Goal: Information Seeking & Learning: Learn about a topic

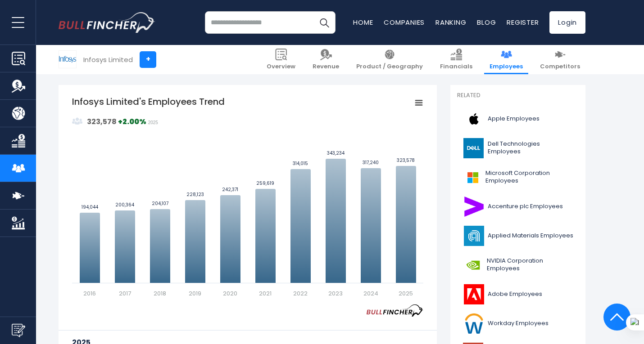
scroll to position [224, 0]
click at [252, 23] on input "search" at bounding box center [270, 22] width 131 height 23
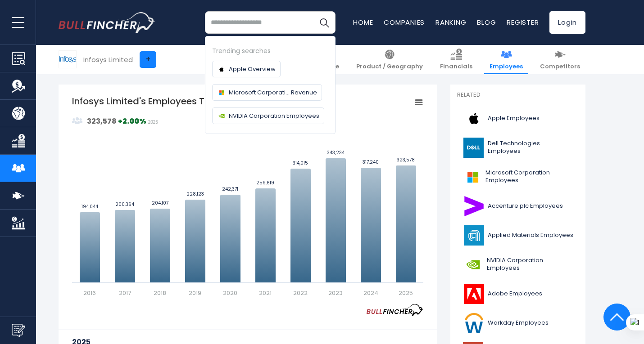
click at [147, 60] on link "+" at bounding box center [148, 59] width 17 height 17
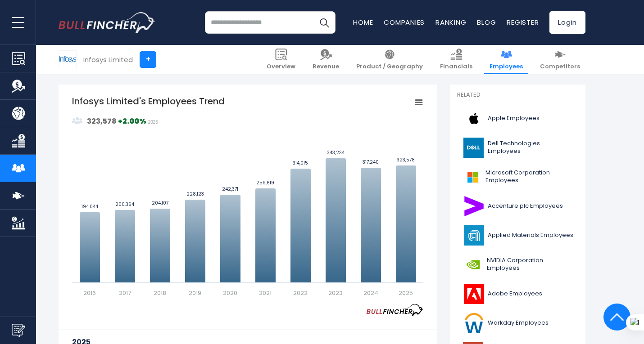
click at [258, 22] on input "search" at bounding box center [270, 22] width 131 height 23
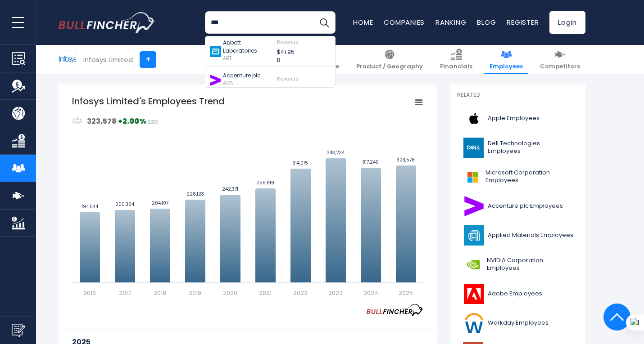
type input "***"
click at [313, 11] on button "Search" at bounding box center [324, 22] width 23 height 23
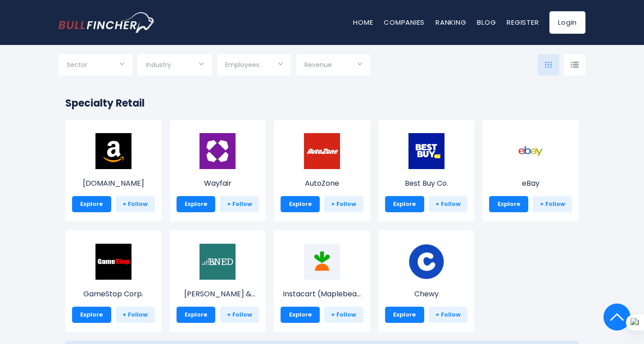
scroll to position [327, 0]
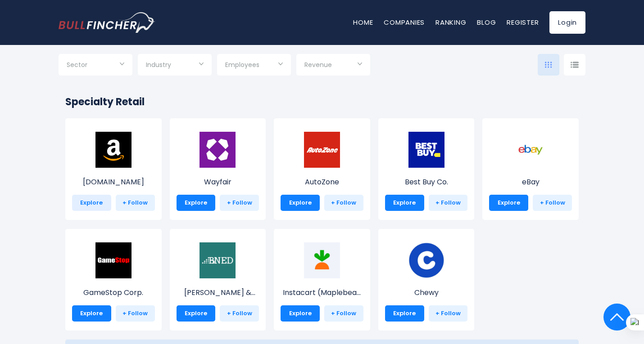
click at [93, 204] on link "Explore" at bounding box center [91, 203] width 39 height 16
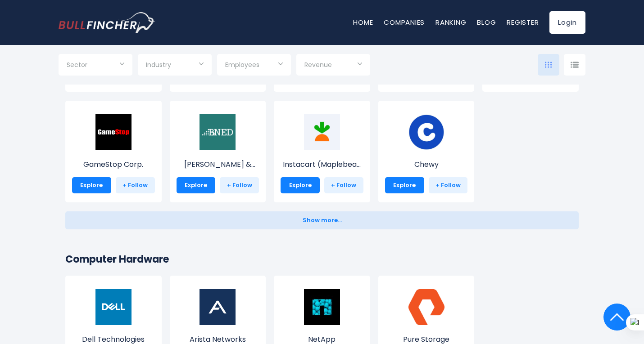
scroll to position [458, 0]
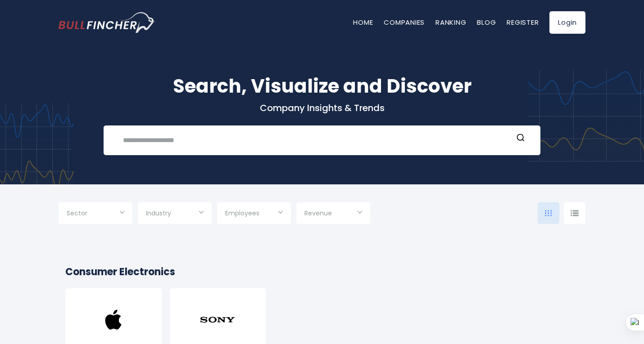
click at [278, 210] on input "Selection" at bounding box center [254, 214] width 58 height 16
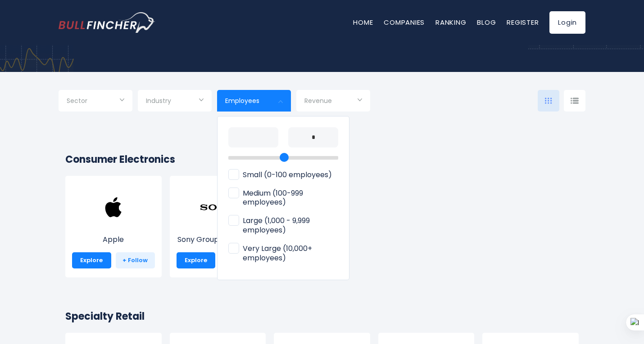
scroll to position [113, 0]
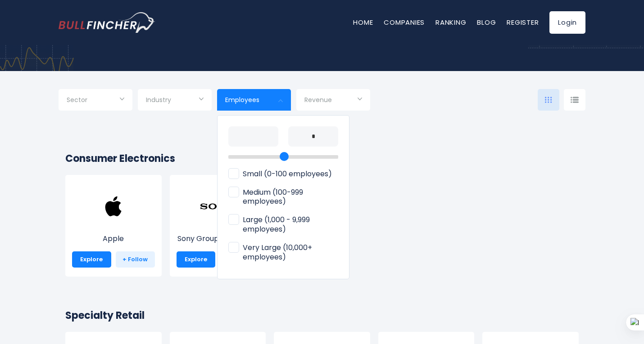
click at [273, 249] on span "Very Large (10,000+ employees)" at bounding box center [283, 253] width 110 height 19
type input "**********"
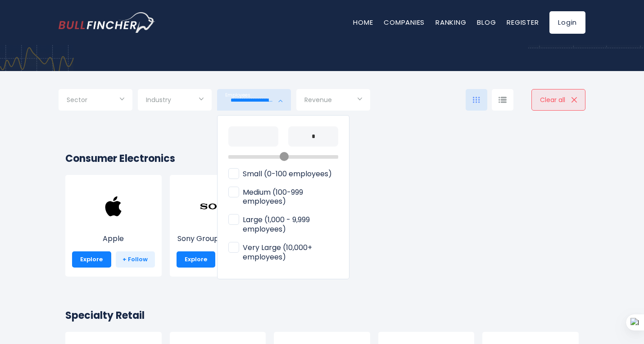
click at [376, 246] on div at bounding box center [322, 172] width 644 height 344
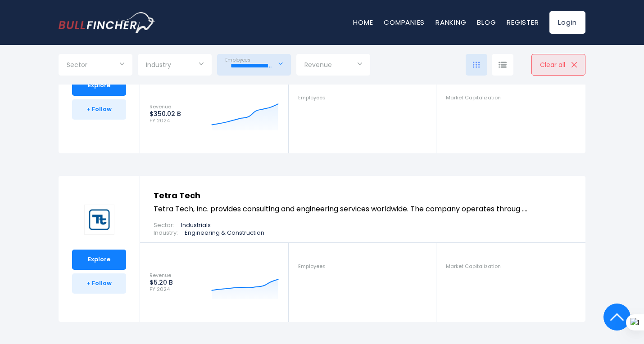
scroll to position [2143, 0]
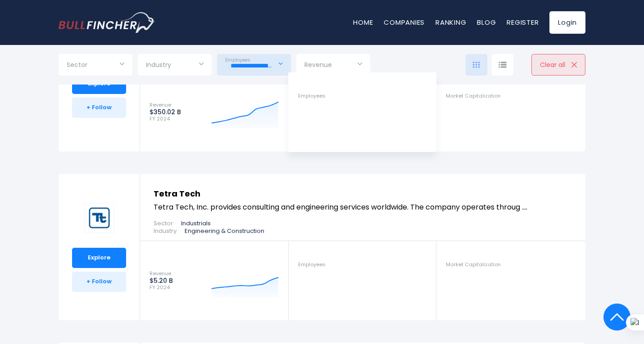
click at [379, 117] on li "Employees" at bounding box center [362, 112] width 149 height 79
click at [340, 262] on div "Employees" at bounding box center [362, 265] width 129 height 6
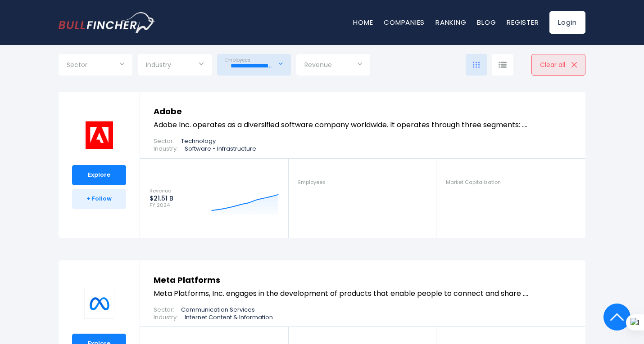
scroll to position [1707, 0]
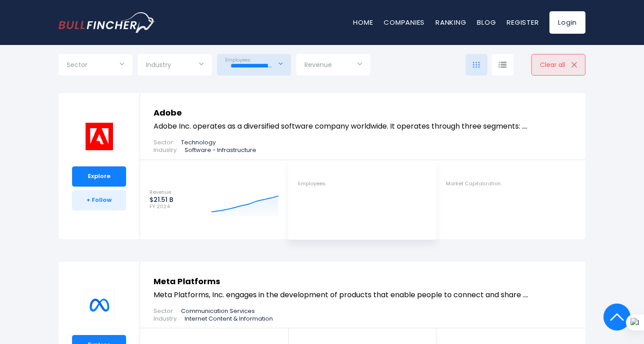
click at [346, 200] on li "Employees" at bounding box center [362, 199] width 149 height 79
click at [317, 186] on span "Employees" at bounding box center [311, 184] width 27 height 6
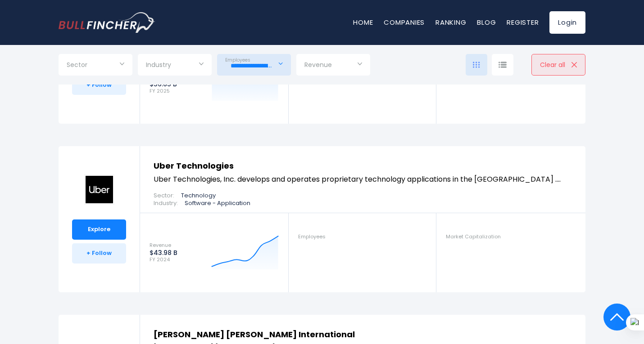
scroll to position [4019, 0]
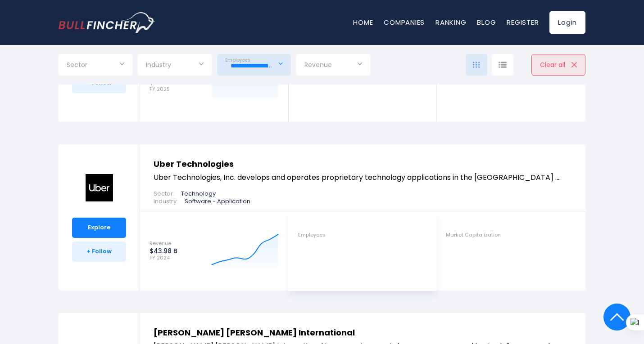
click at [320, 232] on span "Employees" at bounding box center [311, 235] width 27 height 6
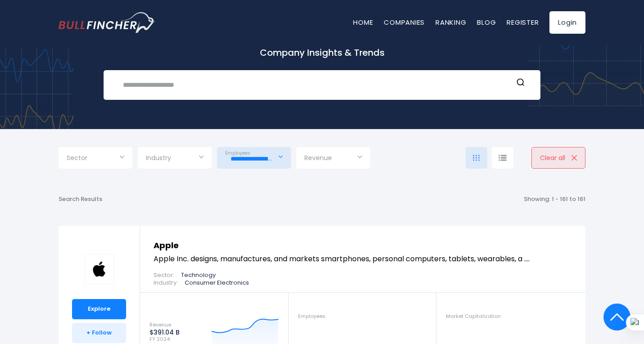
scroll to position [0, 0]
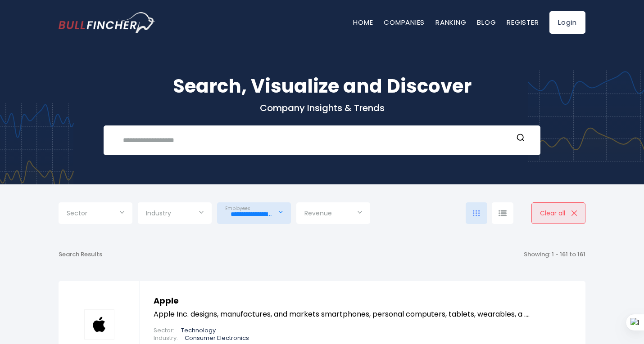
click at [118, 211] on input "Selection" at bounding box center [96, 214] width 58 height 16
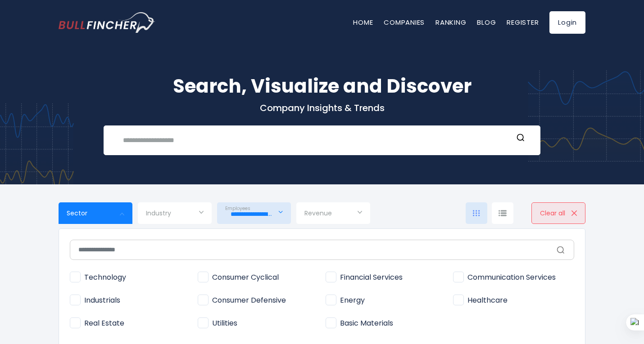
drag, startPoint x: 118, startPoint y: 211, endPoint x: 141, endPoint y: 301, distance: 93.3
click at [132, 224] on div "Sector Technology Industrials" at bounding box center [96, 214] width 74 height 22
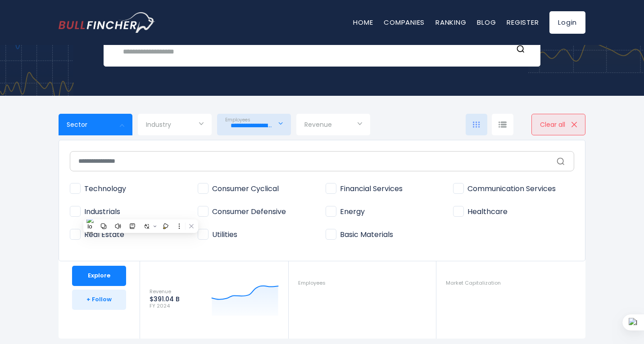
scroll to position [92, 0]
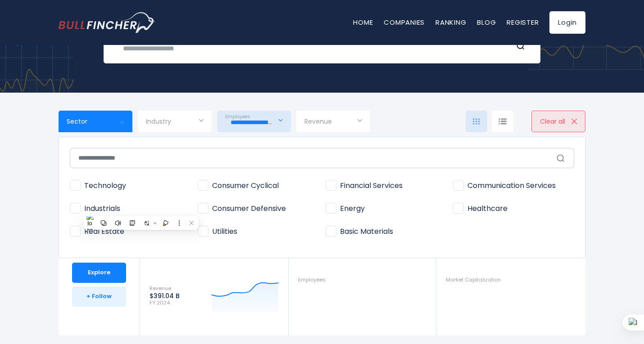
click at [259, 196] on div "Technology Consumer Cyclical Financial Services Communication Services Energy" at bounding box center [322, 210] width 504 height 73
click at [78, 185] on span "Technology" at bounding box center [98, 185] width 56 height 9
type input "**********"
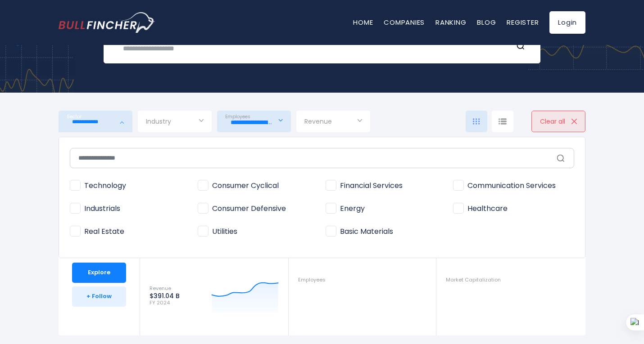
click at [471, 123] on div at bounding box center [322, 172] width 644 height 344
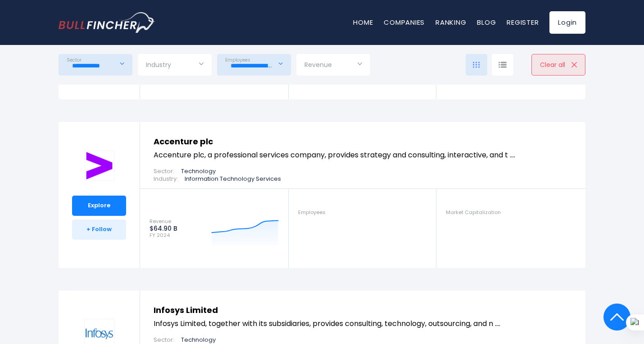
scroll to position [669, 0]
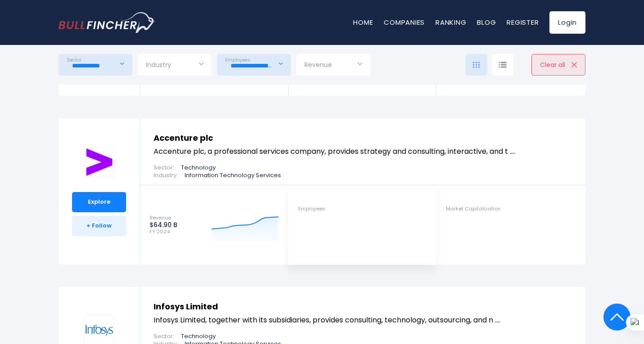
click at [307, 204] on link "Employees" at bounding box center [363, 209] width 148 height 29
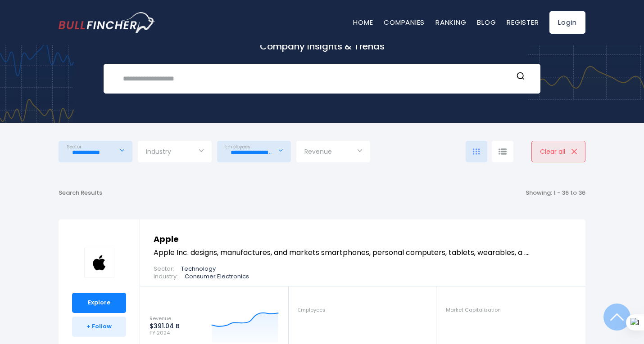
scroll to position [0, 0]
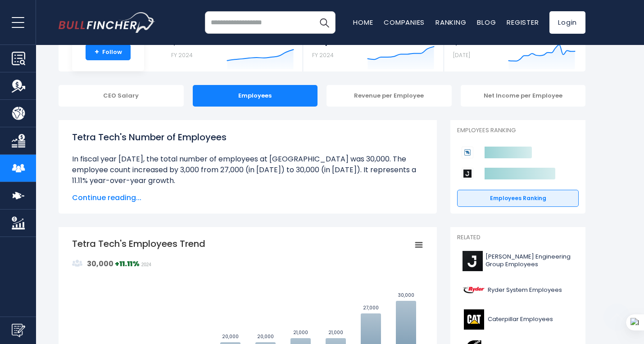
scroll to position [36, 0]
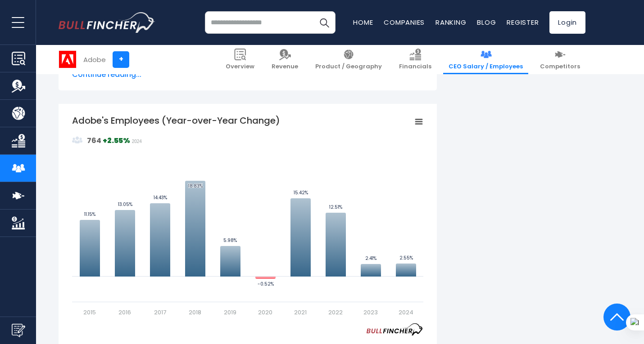
scroll to position [561, 0]
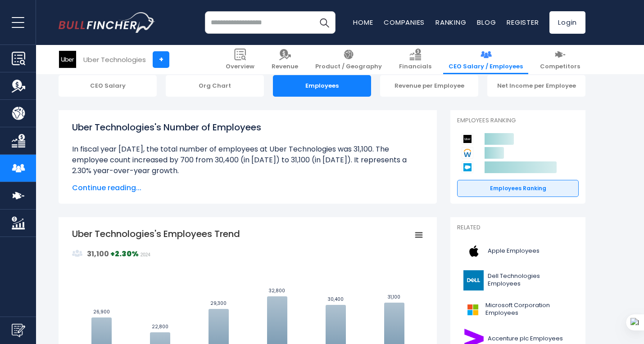
scroll to position [87, 0]
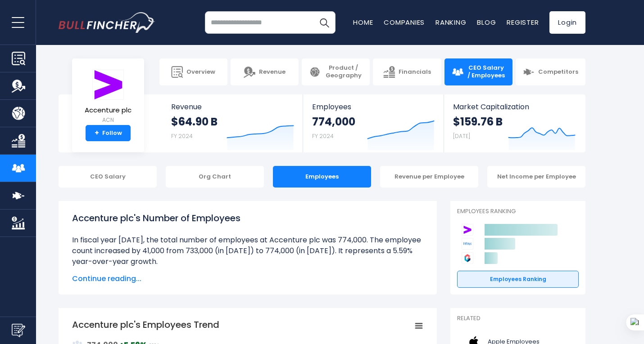
click at [313, 227] on div "Accenture plc's Number of Employees Over the past 10 years ([DATE]-[DATE]): The…" at bounding box center [247, 240] width 351 height 56
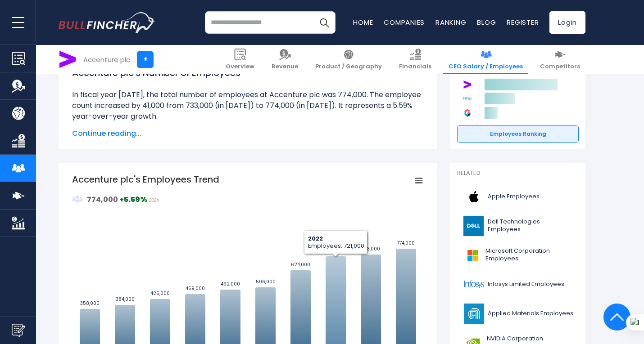
scroll to position [144, 0]
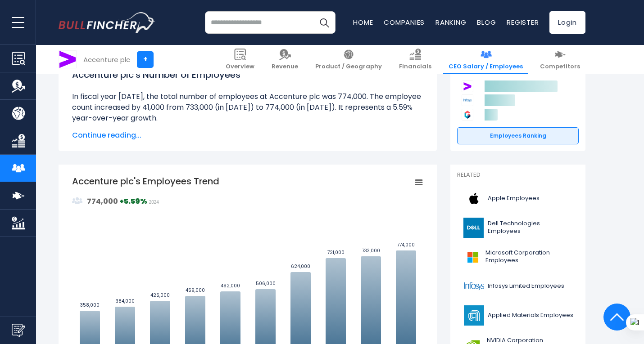
click at [358, 210] on rect "Accenture plc's Employees Trend" at bounding box center [247, 276] width 351 height 203
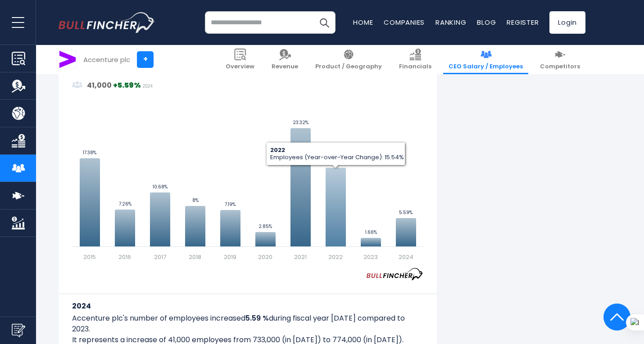
scroll to position [620, 0]
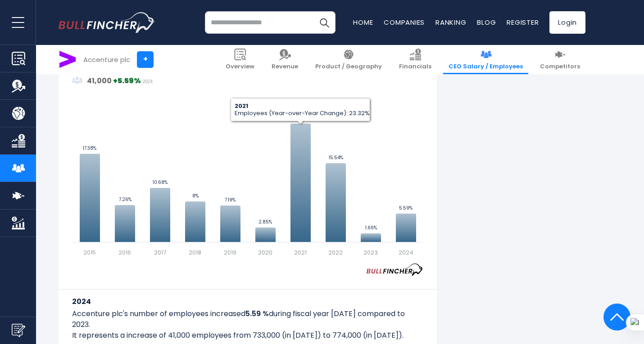
click at [274, 254] on rect "Accenture plc's Employees (Year-over-Year Change)" at bounding box center [247, 155] width 351 height 203
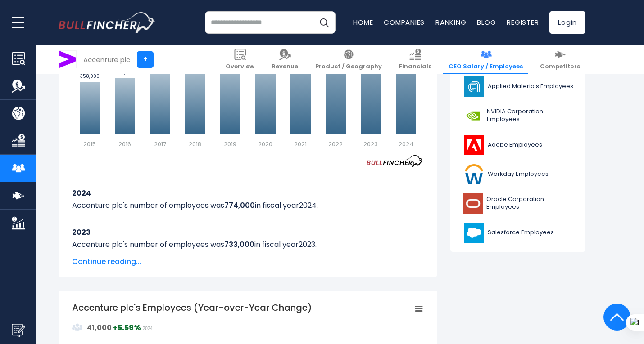
scroll to position [354, 0]
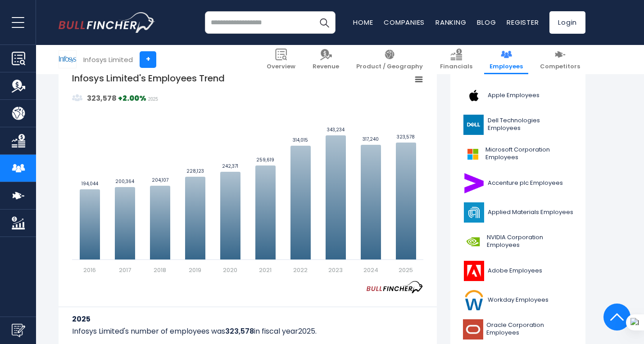
scroll to position [248, 0]
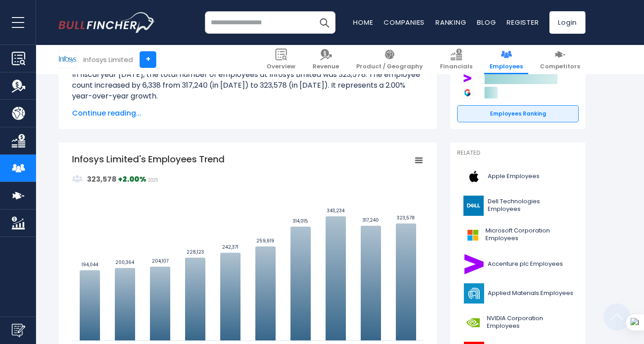
scroll to position [179, 0]
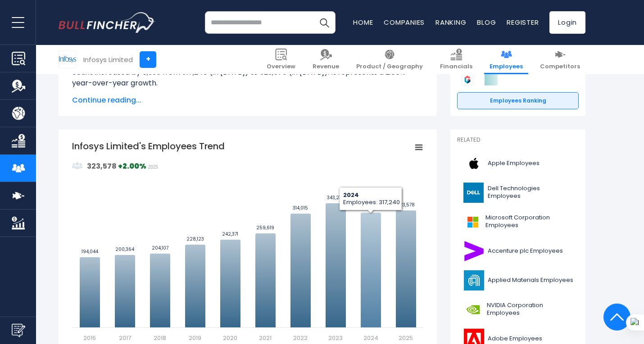
drag, startPoint x: 361, startPoint y: 310, endPoint x: 276, endPoint y: 178, distance: 157.0
click at [276, 178] on rect "Infosys Limited's Employees Trend" at bounding box center [247, 241] width 351 height 203
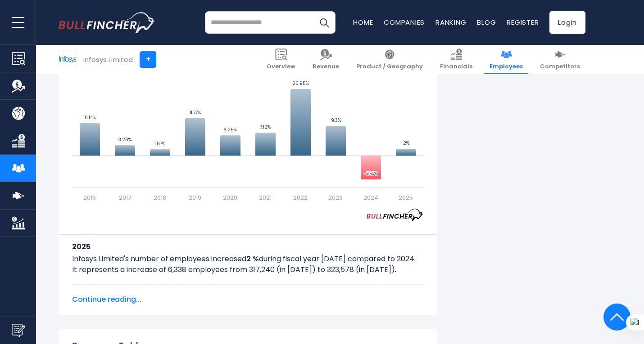
scroll to position [672, 0]
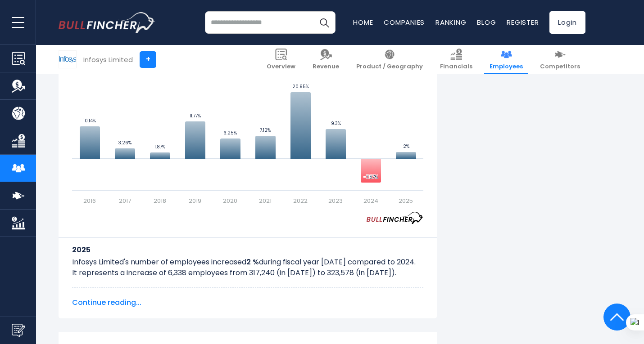
click at [111, 301] on span "Continue reading..." at bounding box center [247, 303] width 351 height 11
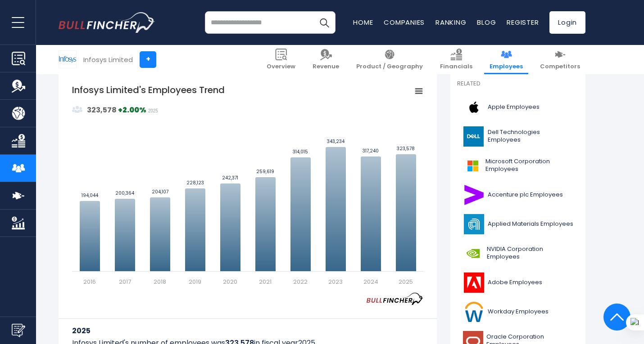
scroll to position [237, 0]
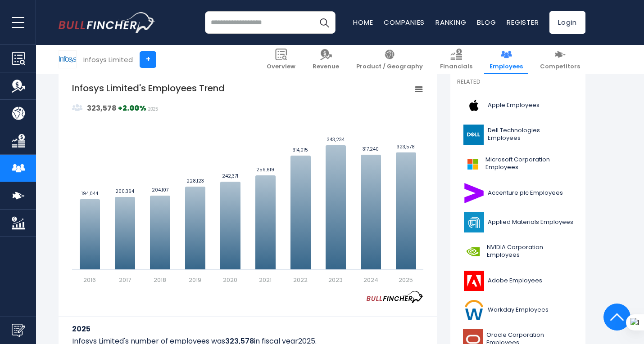
drag, startPoint x: 607, startPoint y: 190, endPoint x: 430, endPoint y: 218, distance: 178.7
click at [430, 218] on div "Infosys Limited's Employees Trend Created with Highcharts 12.1.2 Values Chart c…" at bounding box center [248, 243] width 378 height 342
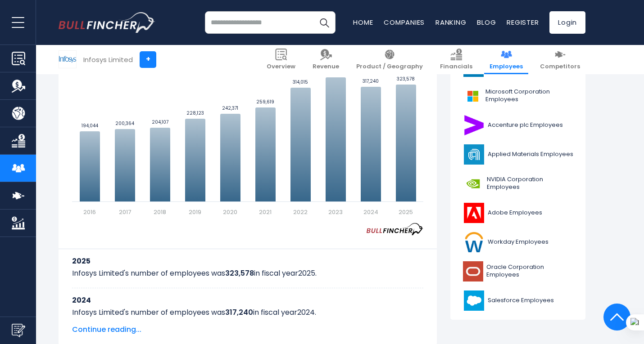
scroll to position [320, 0]
